Goal: Find specific page/section

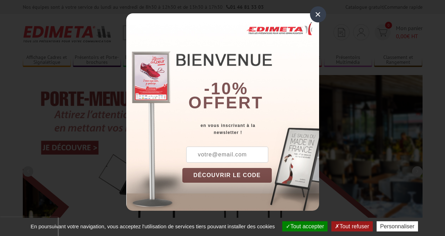
click at [304, 226] on button "Tout accepter" at bounding box center [304, 226] width 45 height 10
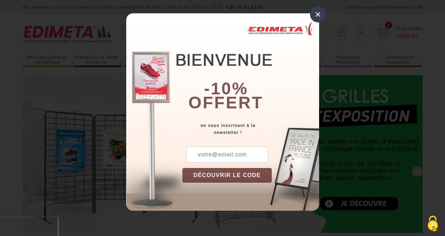
click at [318, 14] on div "×" at bounding box center [318, 14] width 16 height 16
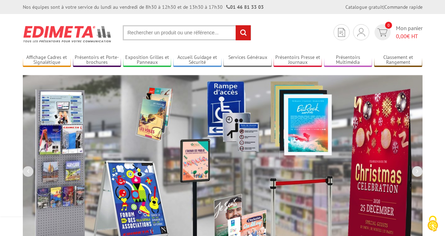
click at [0, 0] on div "Nos équipes sont à votre service du lundi au vendredi de 8h30 à 12h30 et de 13h…" at bounding box center [222, 7] width 445 height 14
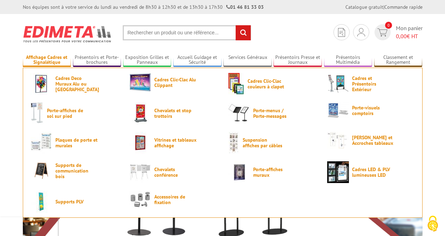
click at [47, 60] on link "Affichage Cadres et Signalétique" at bounding box center [47, 60] width 48 height 12
